Goal: Task Accomplishment & Management: Use online tool/utility

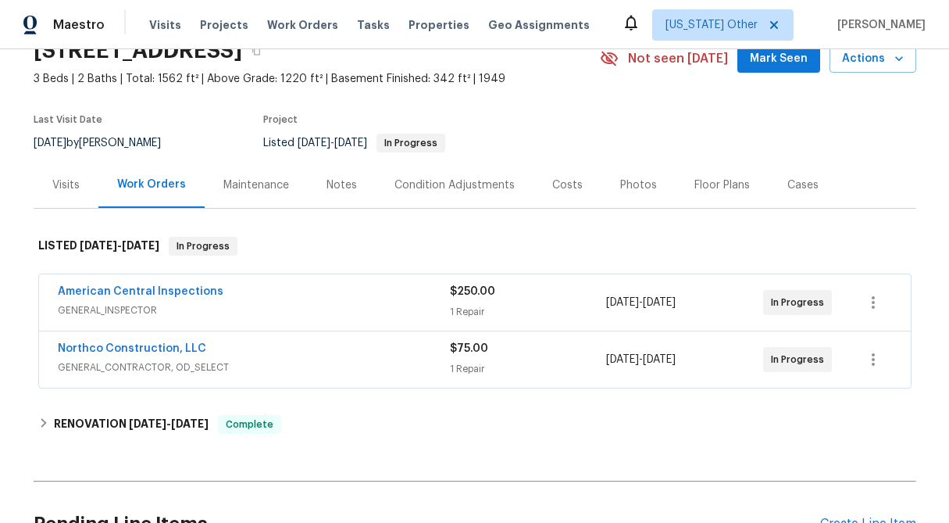
scroll to position [109, 0]
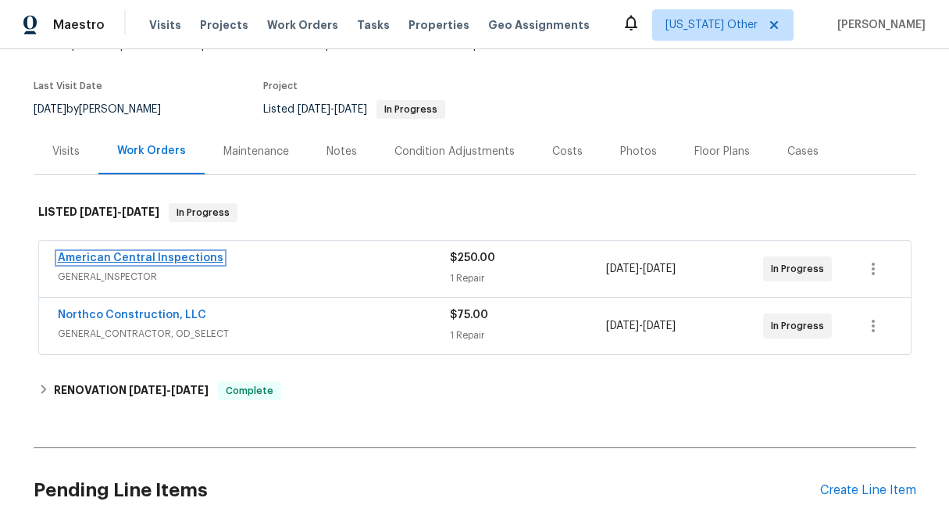
click at [123, 256] on link "American Central Inspections" at bounding box center [141, 257] width 166 height 11
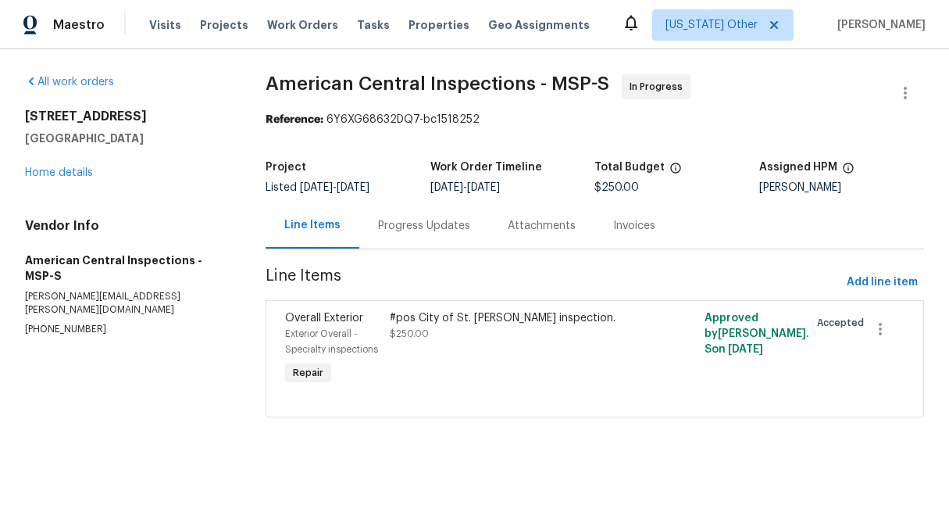
click at [437, 232] on div "Progress Updates" at bounding box center [424, 226] width 92 height 16
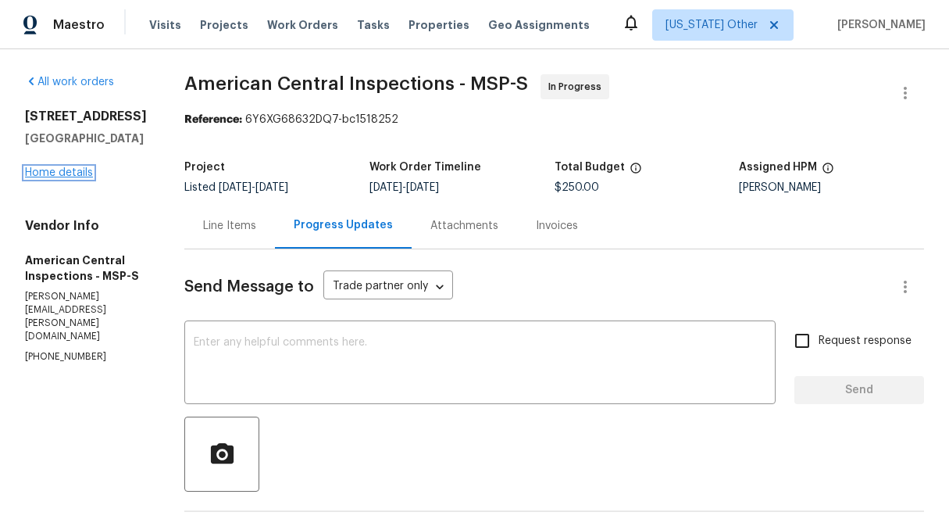
click at [59, 178] on link "Home details" at bounding box center [59, 172] width 68 height 11
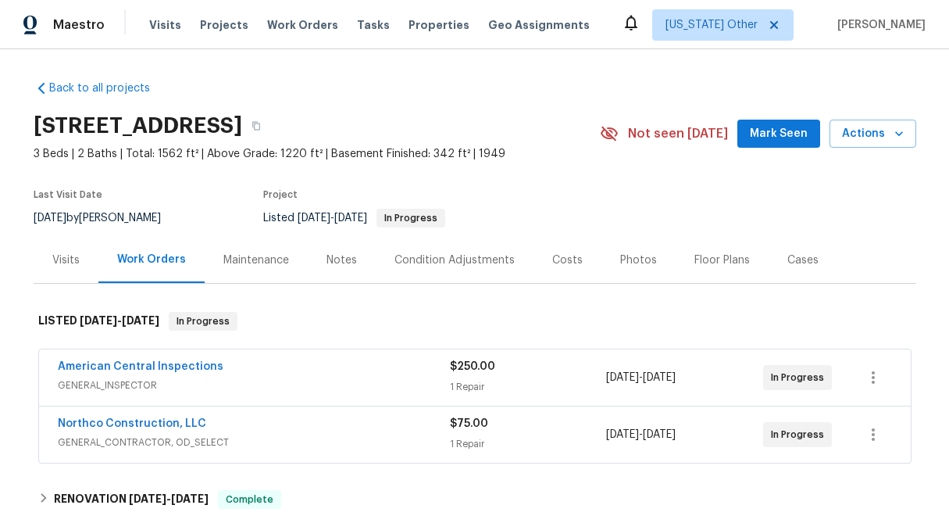
click at [490, 438] on div "1 Repair" at bounding box center [528, 444] width 157 height 16
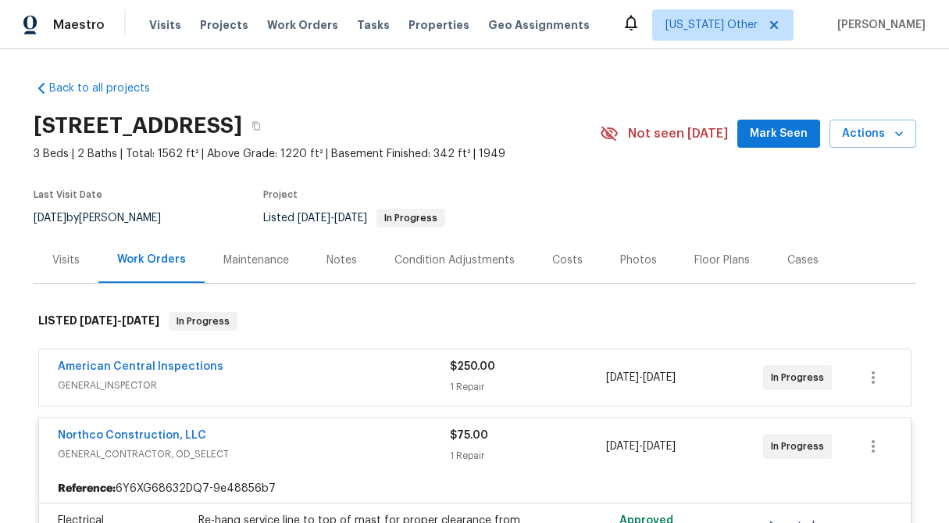
scroll to position [164, 0]
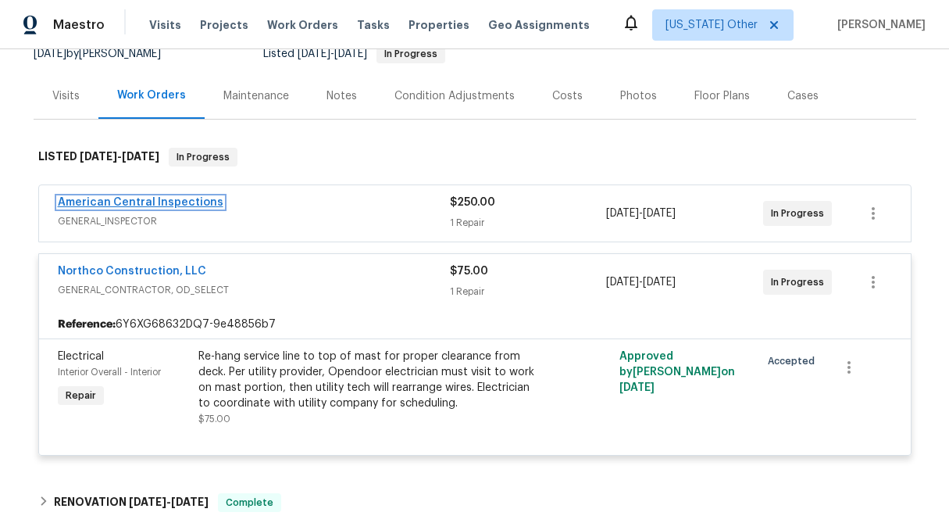
click at [160, 204] on link "American Central Inspections" at bounding box center [141, 202] width 166 height 11
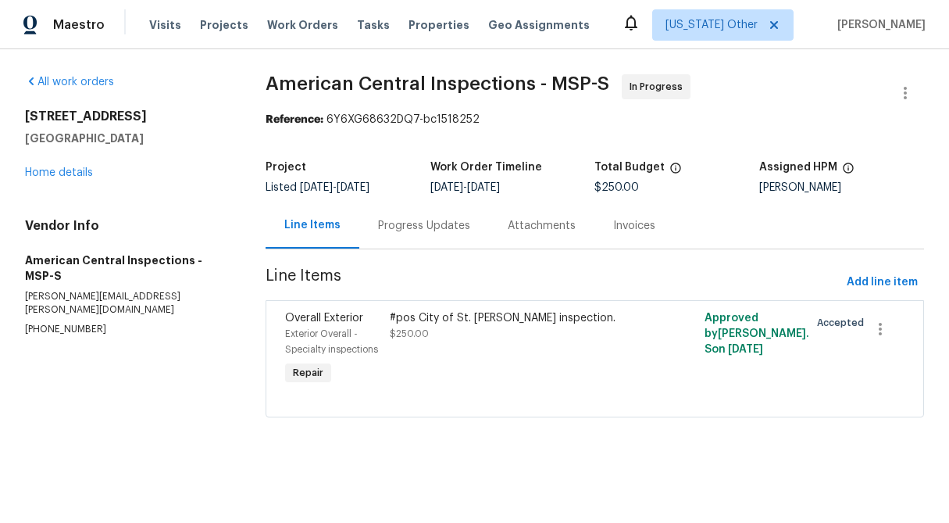
click at [422, 237] on div "Progress Updates" at bounding box center [424, 225] width 130 height 46
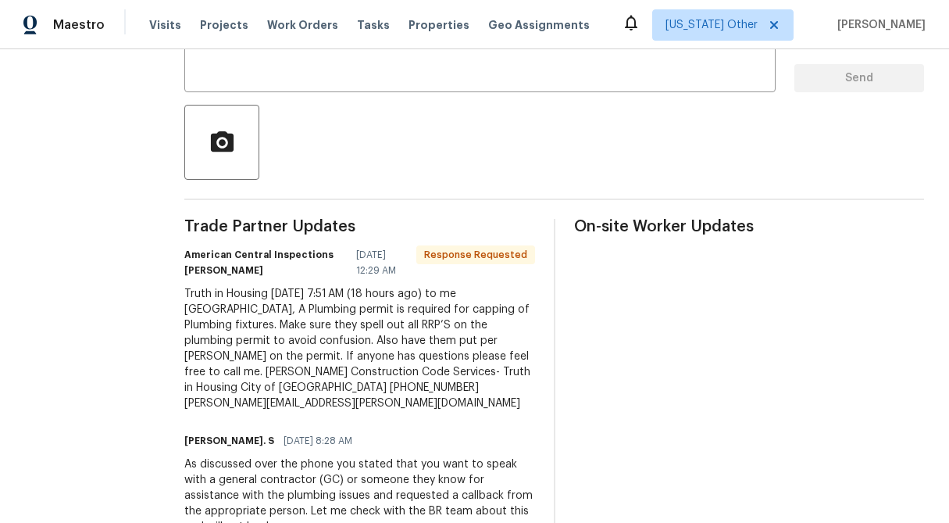
scroll to position [313, 0]
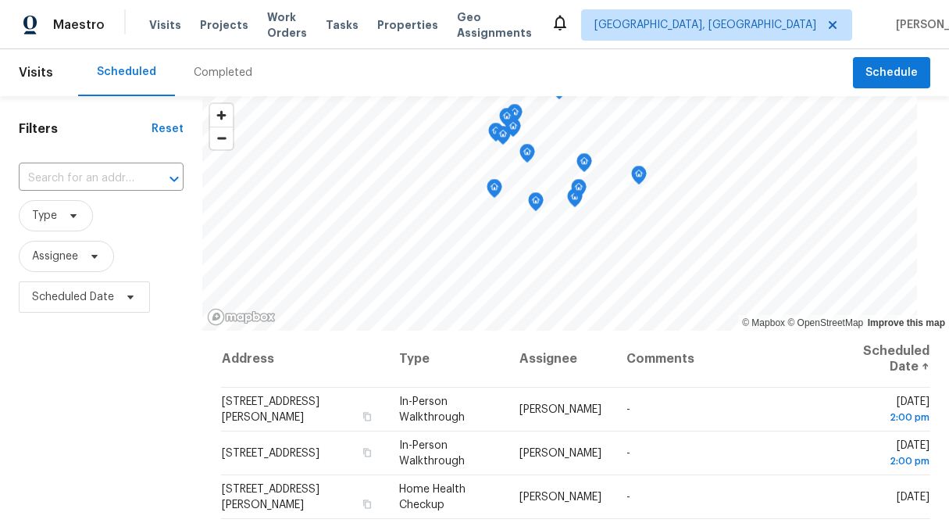
click at [224, 13] on div "Visits Projects Work Orders Tasks Properties Geo Assignments" at bounding box center [350, 24] width 402 height 31
click at [227, 26] on span "Projects" at bounding box center [224, 25] width 48 height 16
